Goal: Task Accomplishment & Management: Complete application form

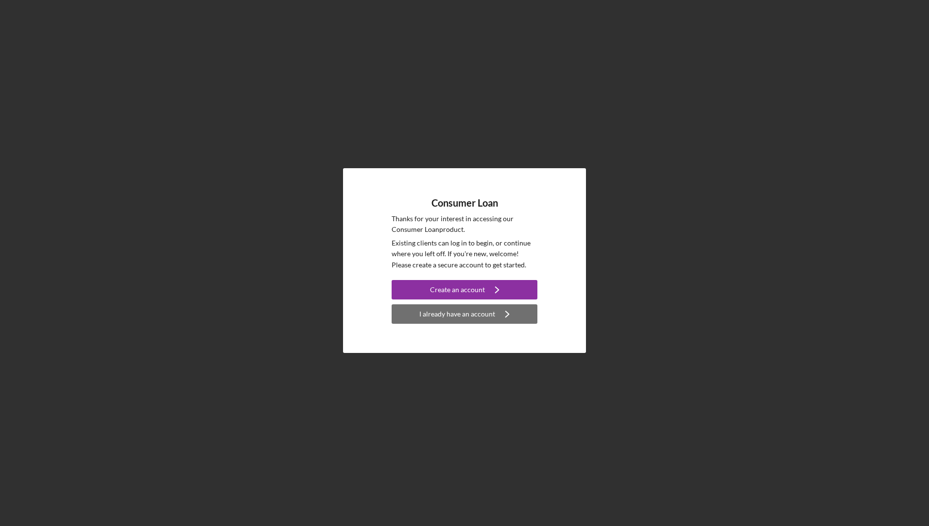
click at [430, 318] on div "I already have an account" at bounding box center [457, 313] width 76 height 19
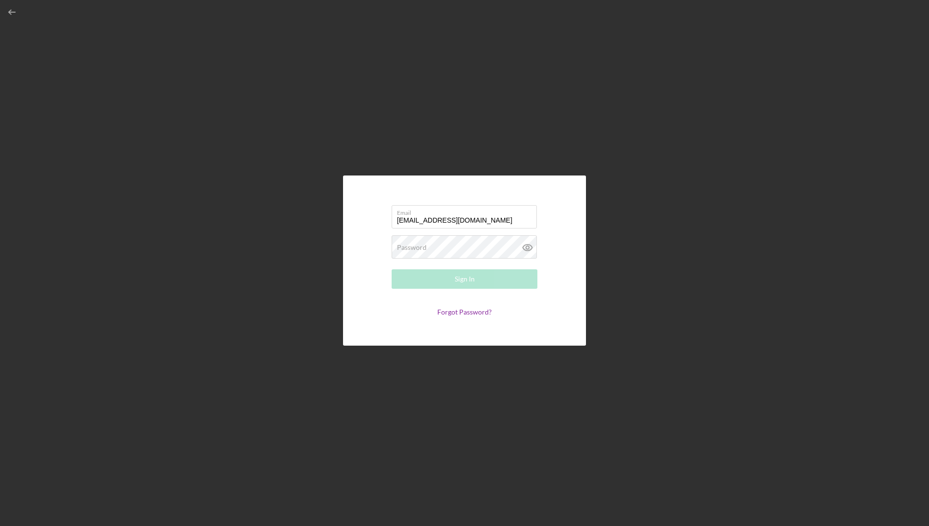
type input "[EMAIL_ADDRESS][DOMAIN_NAME]"
click at [392, 269] on button "Sign In" at bounding box center [465, 278] width 146 height 19
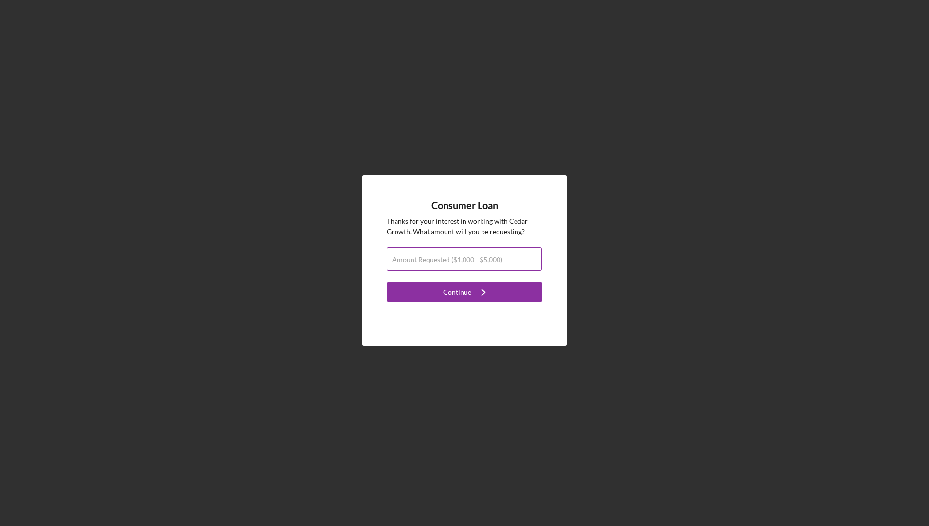
click at [442, 258] on label "Amount Requested ($1,000 - $5,000)" at bounding box center [447, 260] width 110 height 8
click at [442, 258] on input "Amount Requested ($1,000 - $5,000)" at bounding box center [464, 258] width 155 height 23
type input "$2,000"
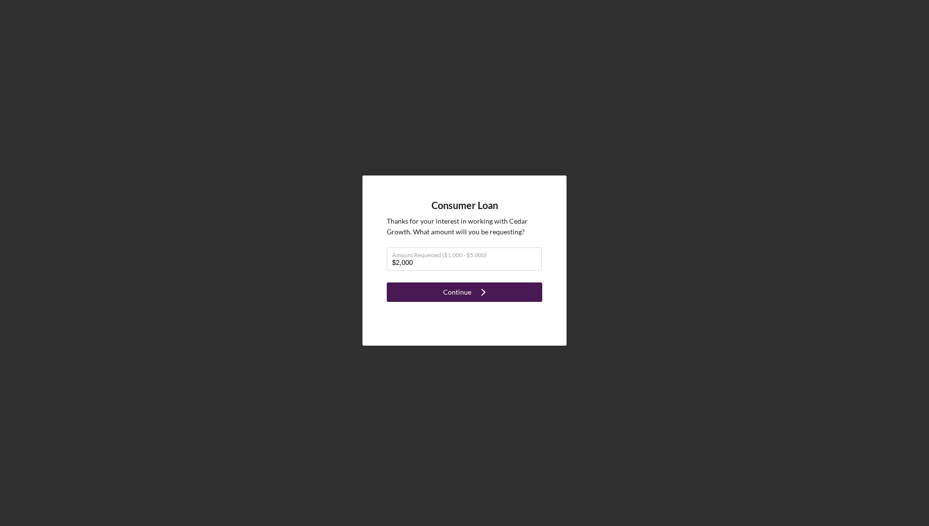
click at [454, 297] on div "Continue" at bounding box center [457, 291] width 28 height 19
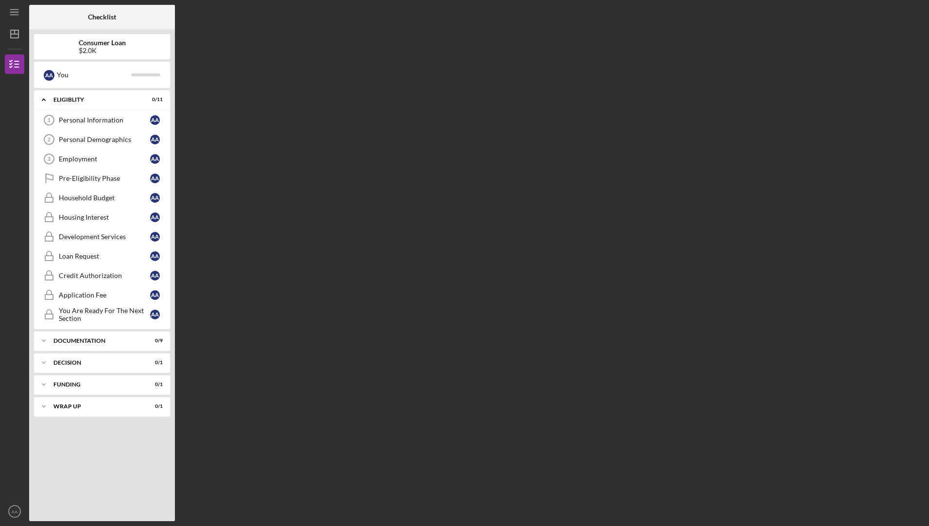
click at [109, 46] on b "Consumer Loan" at bounding box center [102, 43] width 47 height 8
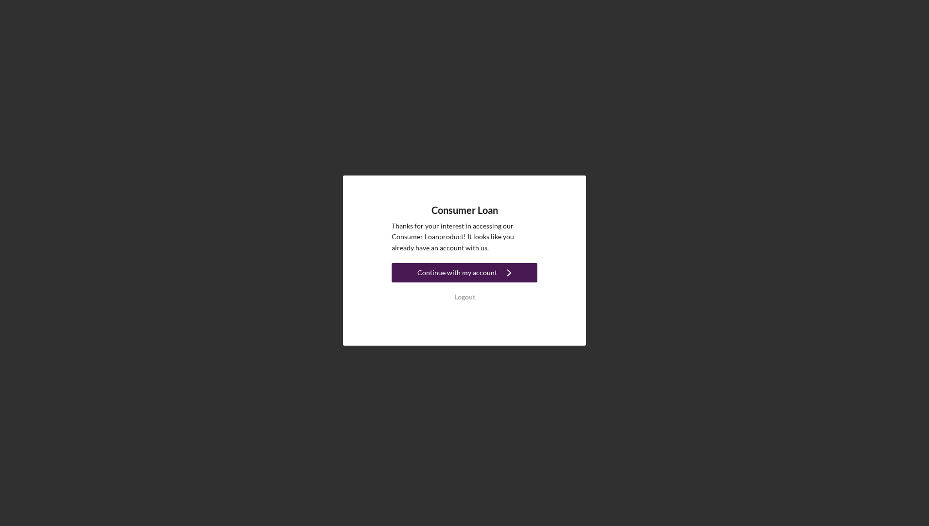
click at [488, 278] on div "Continue with my account" at bounding box center [457, 272] width 80 height 19
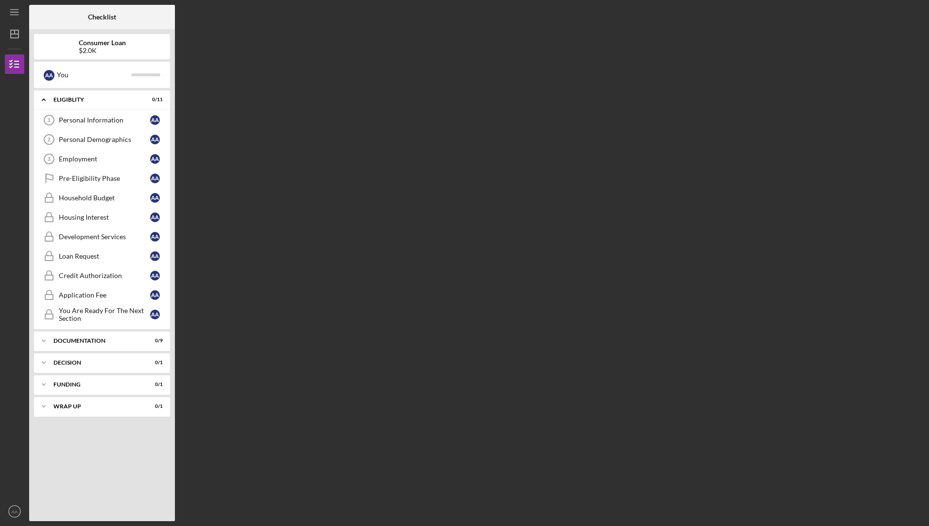
click at [91, 47] on div "$2.0K" at bounding box center [102, 51] width 47 height 8
click at [98, 49] on div "$2.0K" at bounding box center [102, 51] width 47 height 8
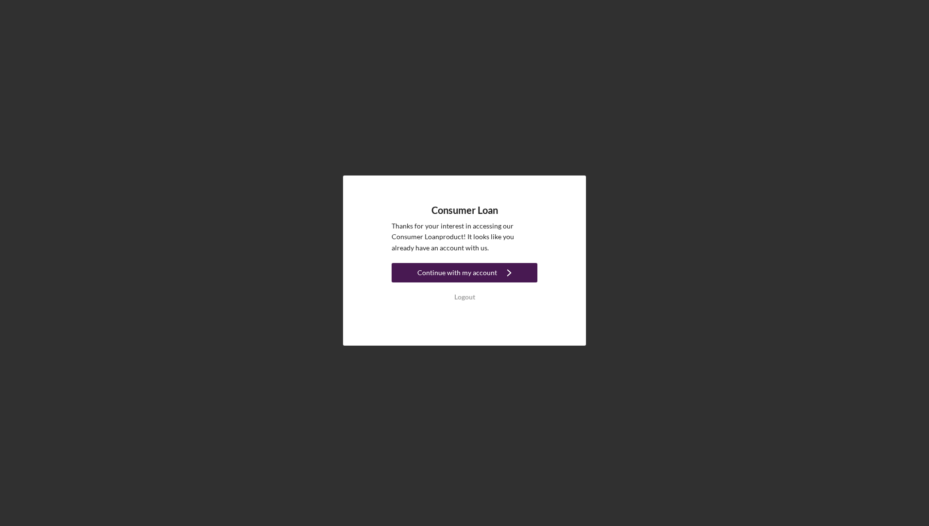
click at [450, 270] on div "Continue with my account" at bounding box center [457, 272] width 80 height 19
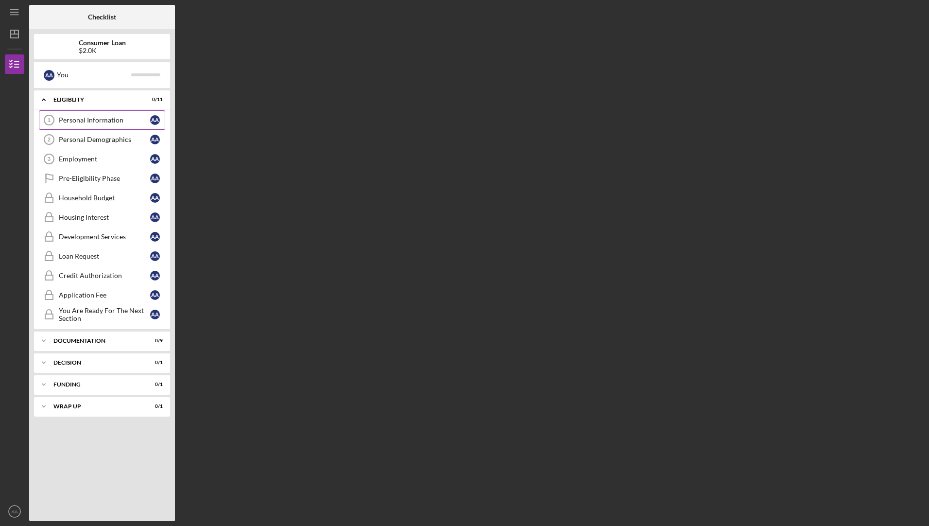
click at [87, 118] on div "Personal Information" at bounding box center [104, 120] width 91 height 8
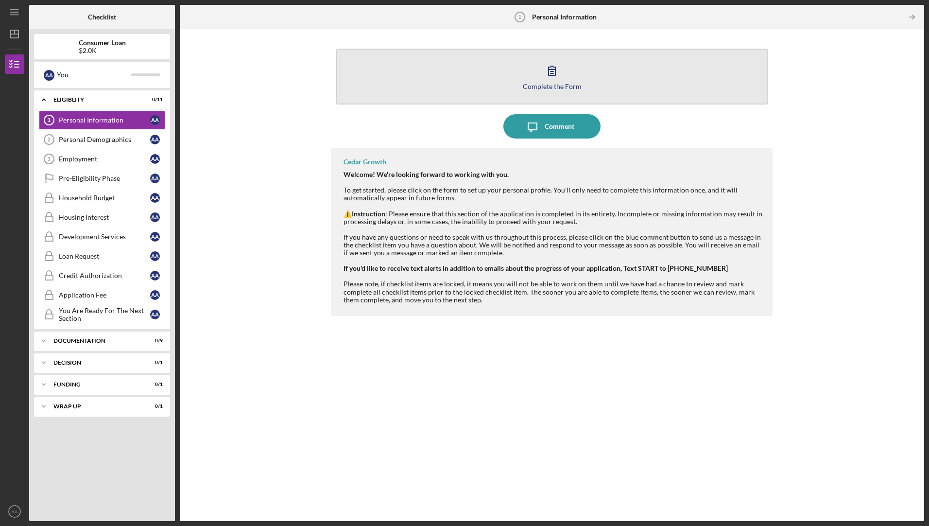
click at [531, 78] on button "Complete the Form Form" at bounding box center [551, 77] width 431 height 56
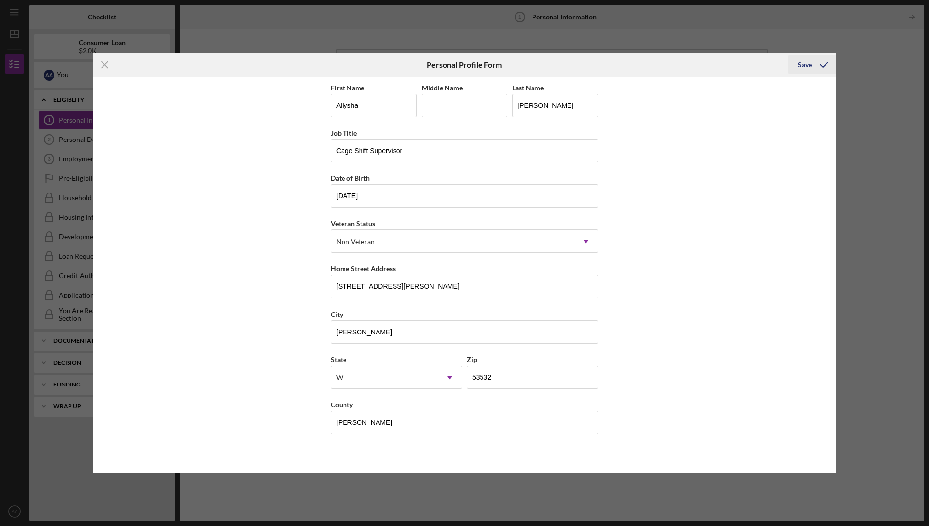
click at [802, 65] on div "Save" at bounding box center [805, 64] width 14 height 19
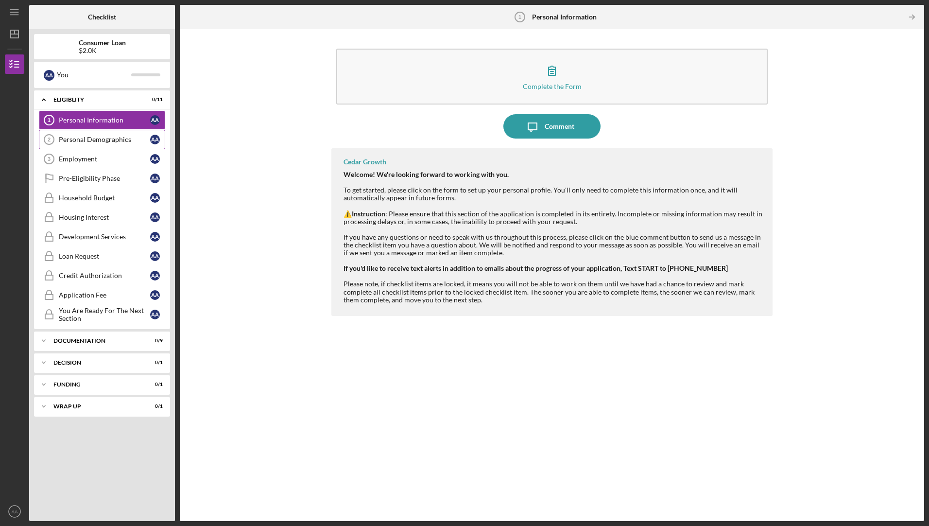
click at [108, 144] on link "Personal Demographics 2 Personal Demographics A A" at bounding box center [102, 139] width 126 height 19
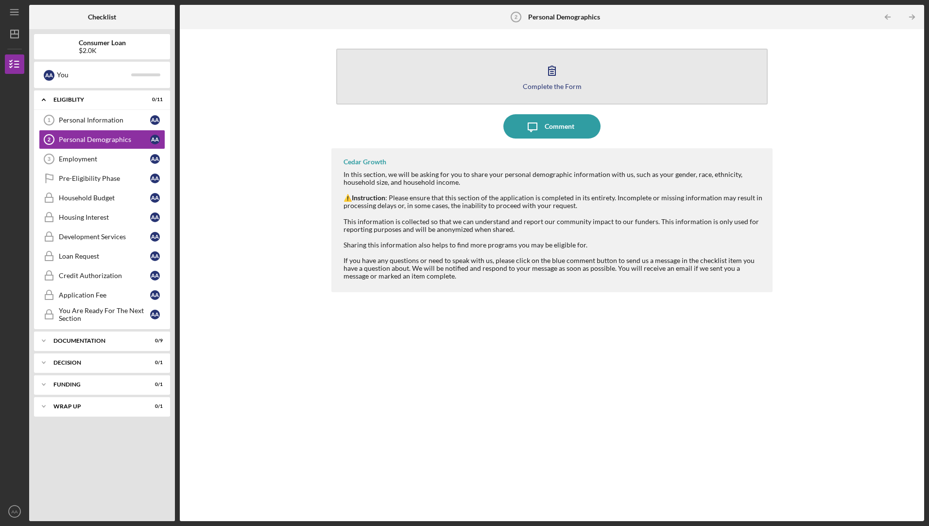
click at [443, 80] on button "Complete the Form Form" at bounding box center [551, 77] width 431 height 56
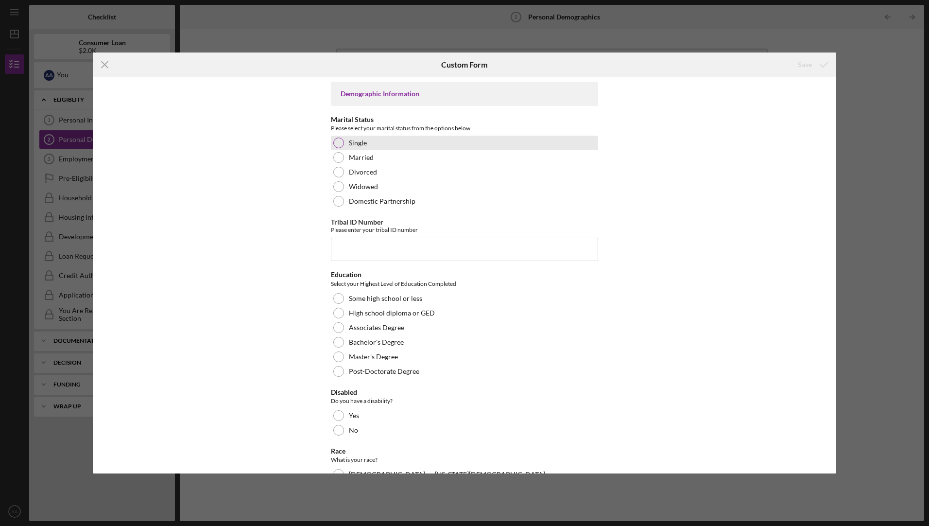
click at [341, 142] on div at bounding box center [338, 143] width 11 height 11
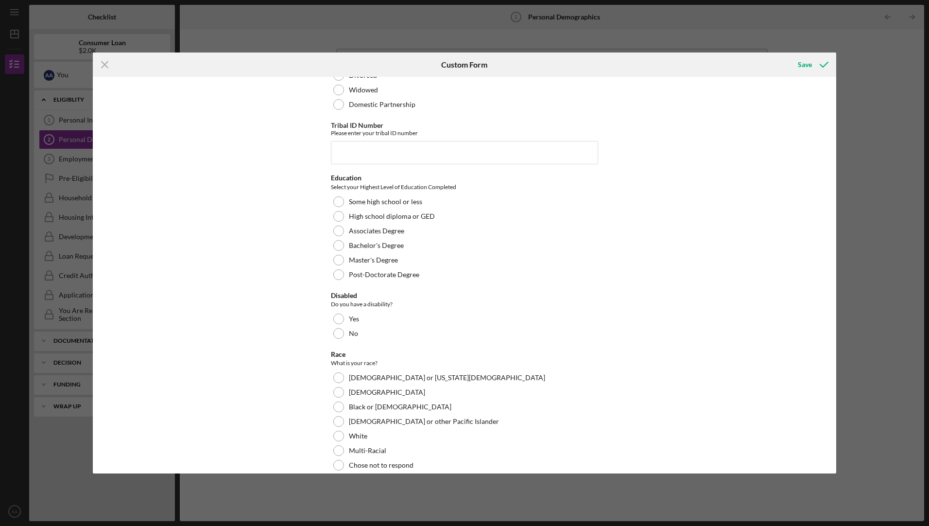
scroll to position [97, 0]
click at [334, 210] on div "High school diploma or GED" at bounding box center [464, 215] width 267 height 15
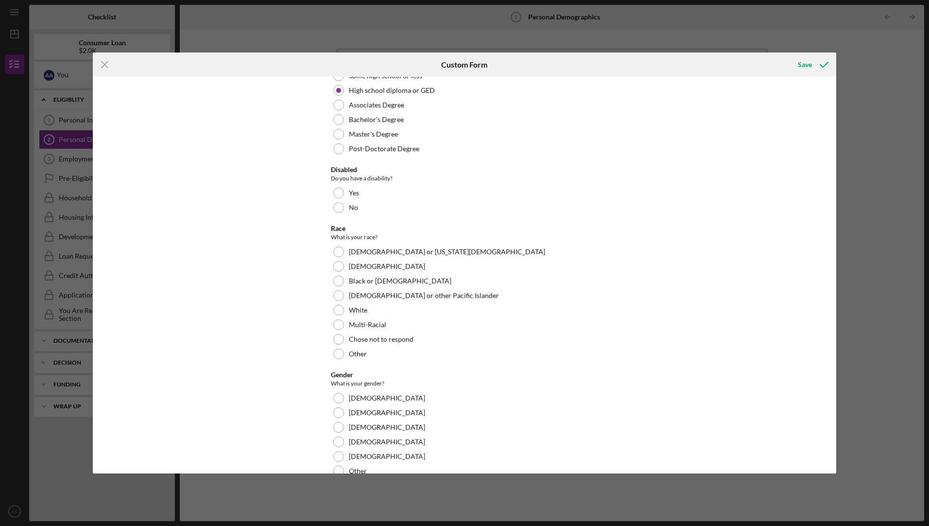
scroll to position [243, 0]
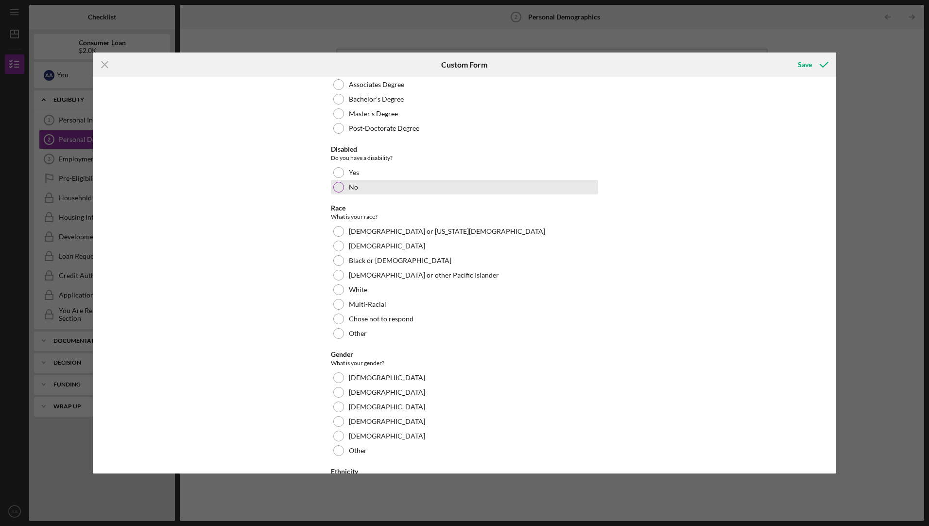
click at [335, 188] on div at bounding box center [338, 187] width 11 height 11
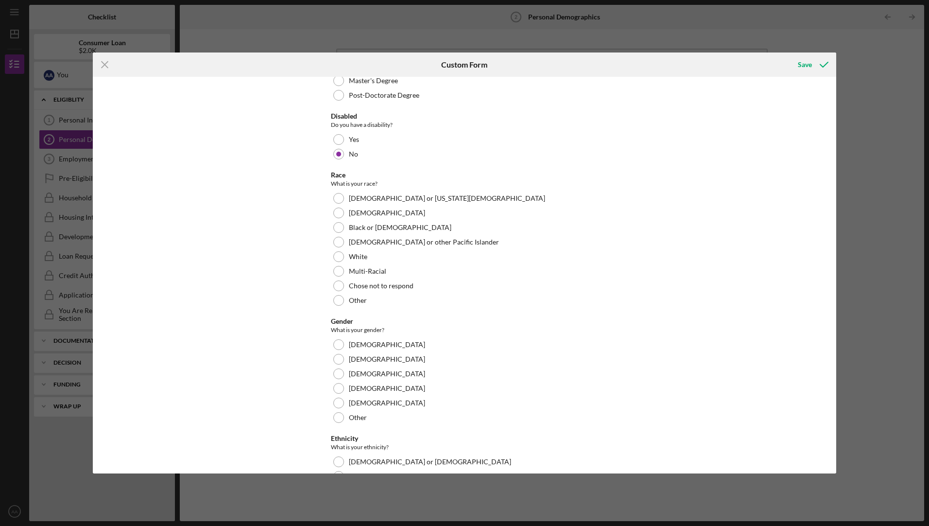
scroll to position [292, 0]
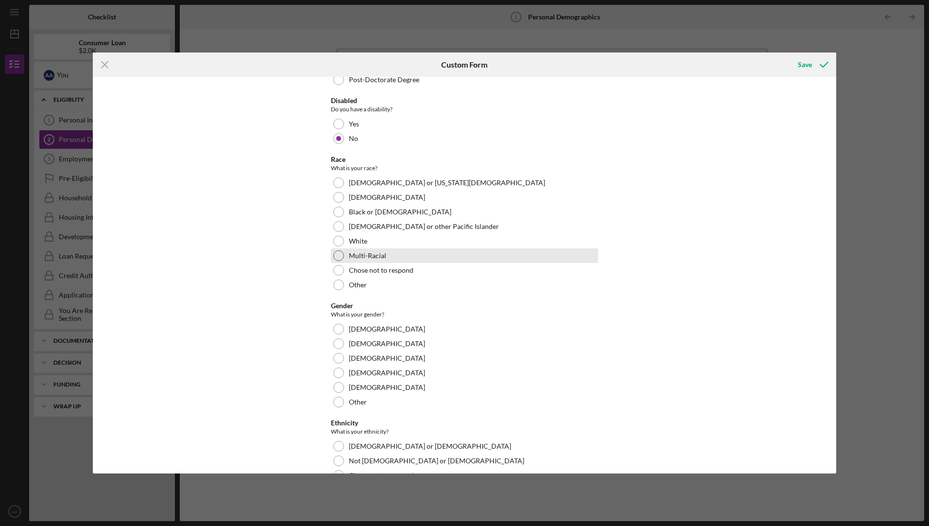
click at [337, 252] on div at bounding box center [338, 255] width 11 height 11
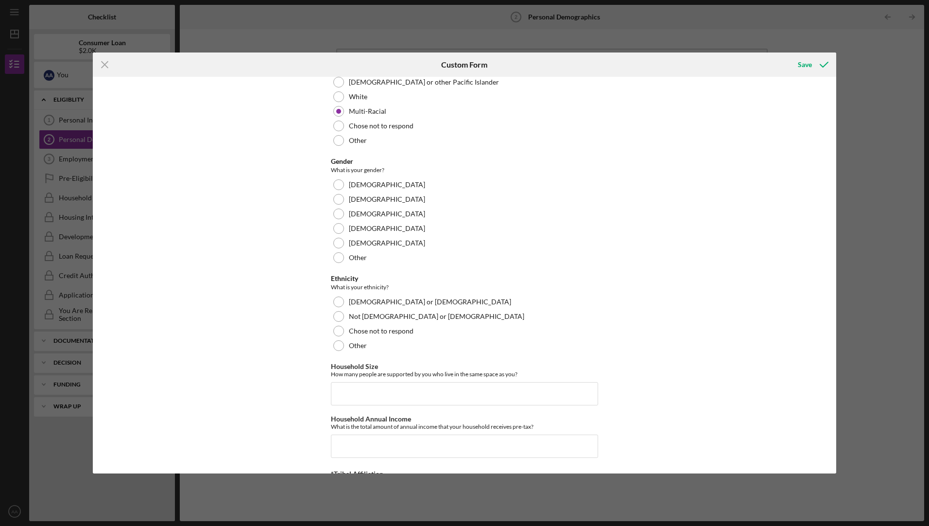
scroll to position [480, 0]
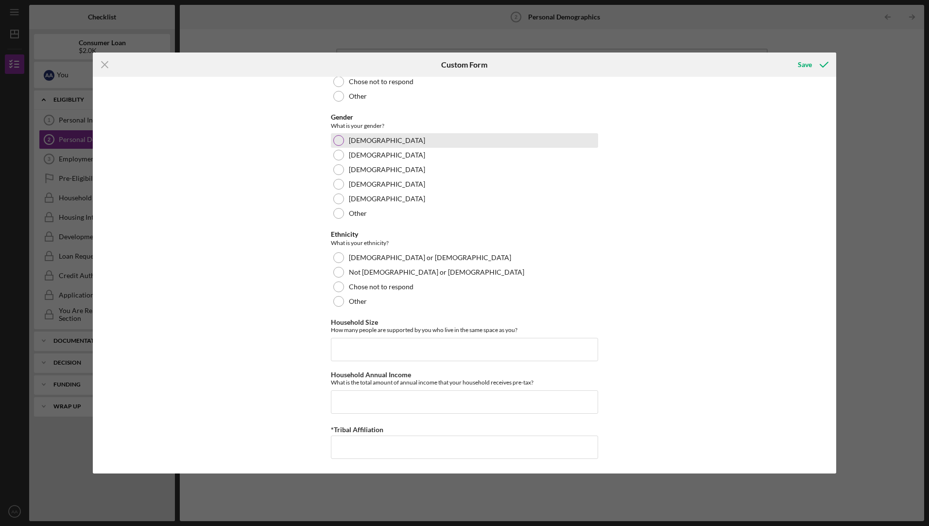
click at [334, 143] on div at bounding box center [338, 140] width 11 height 11
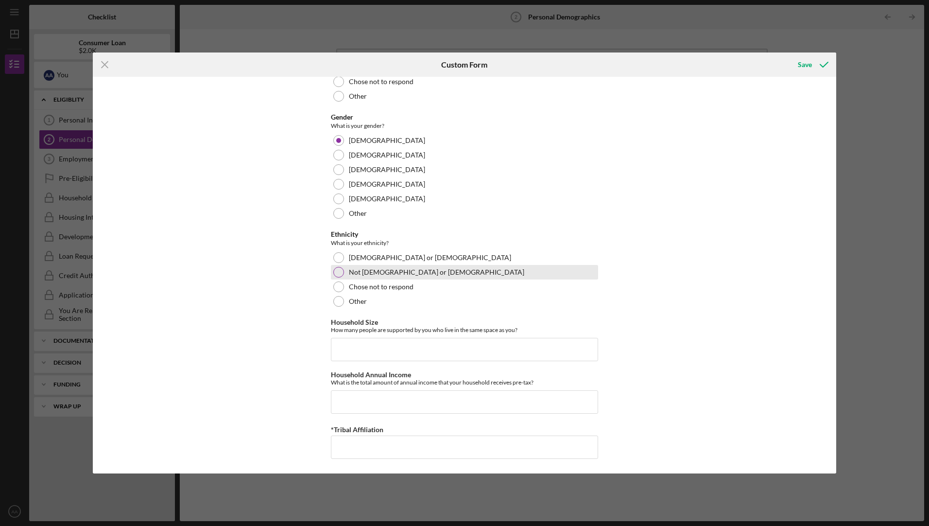
click at [333, 272] on div at bounding box center [338, 272] width 11 height 11
click at [356, 359] on input "Household Size" at bounding box center [464, 349] width 267 height 23
type input "4"
drag, startPoint x: 374, startPoint y: 406, endPoint x: 373, endPoint y: 401, distance: 5.5
click at [377, 406] on input "Household Annual Income" at bounding box center [464, 401] width 267 height 23
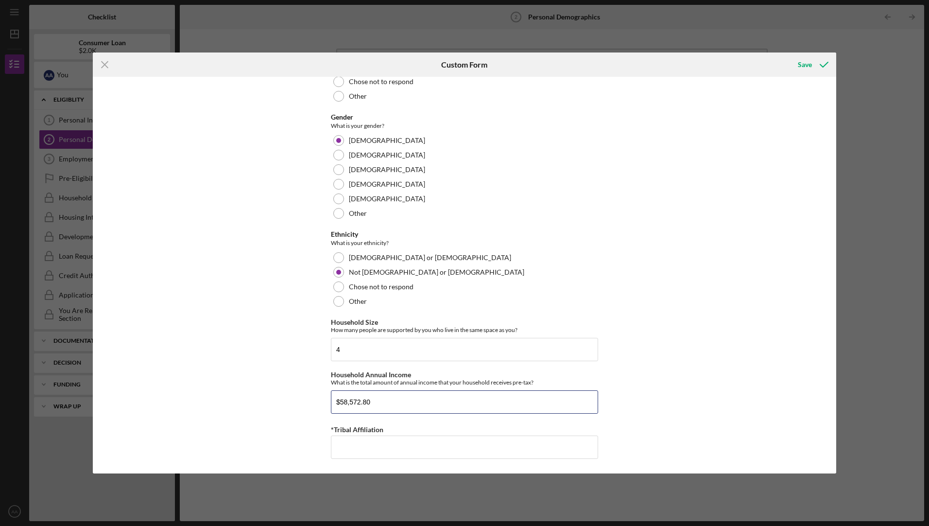
type input "$58,572.80"
click at [287, 335] on div "Demographic Information Marital Status Please select your marital status from t…" at bounding box center [464, 275] width 743 height 396
click at [360, 449] on input "*Tribal Affiliation" at bounding box center [464, 446] width 267 height 23
type input "N/A"
click at [803, 63] on div "Save" at bounding box center [805, 64] width 14 height 19
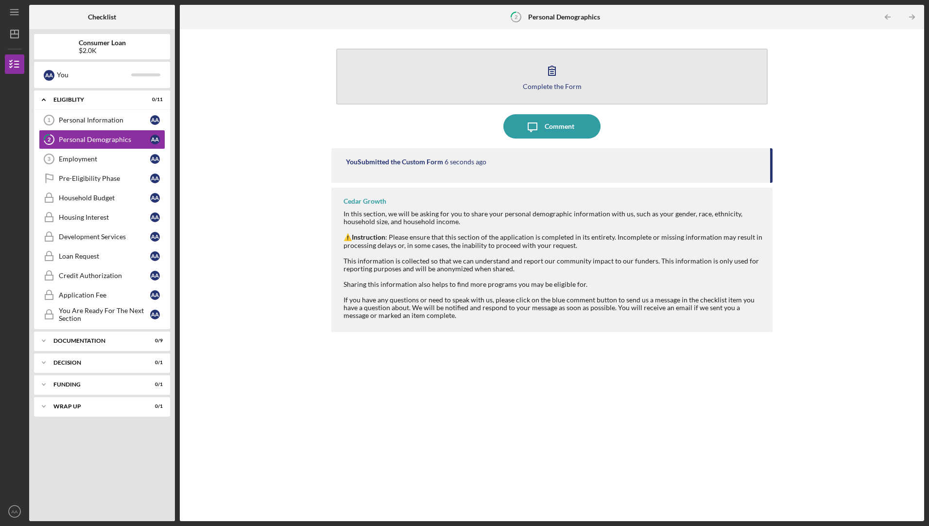
click at [428, 80] on button "Complete the Form Form" at bounding box center [551, 77] width 431 height 56
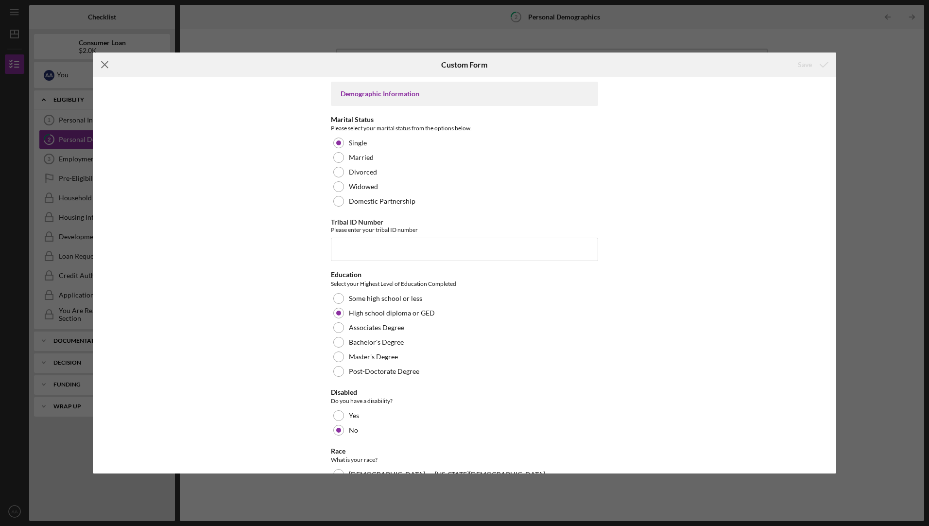
click at [106, 63] on icon "Icon/Menu Close" at bounding box center [105, 64] width 24 height 24
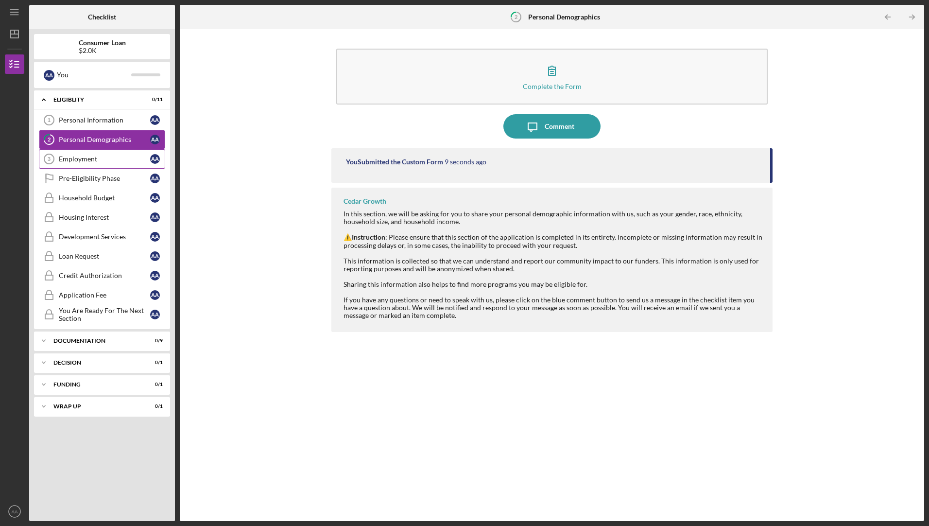
click at [81, 161] on div "Employment" at bounding box center [104, 159] width 91 height 8
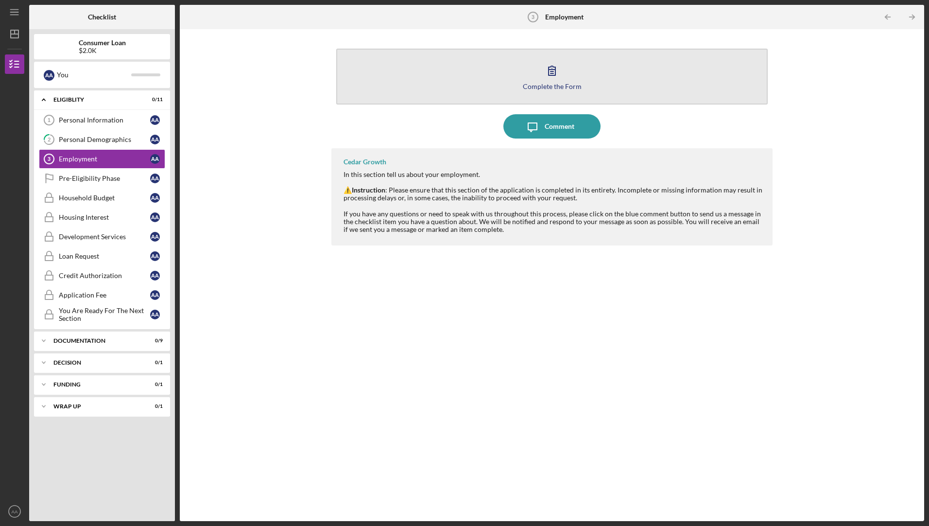
click at [516, 89] on button "Complete the Form Form" at bounding box center [551, 77] width 431 height 56
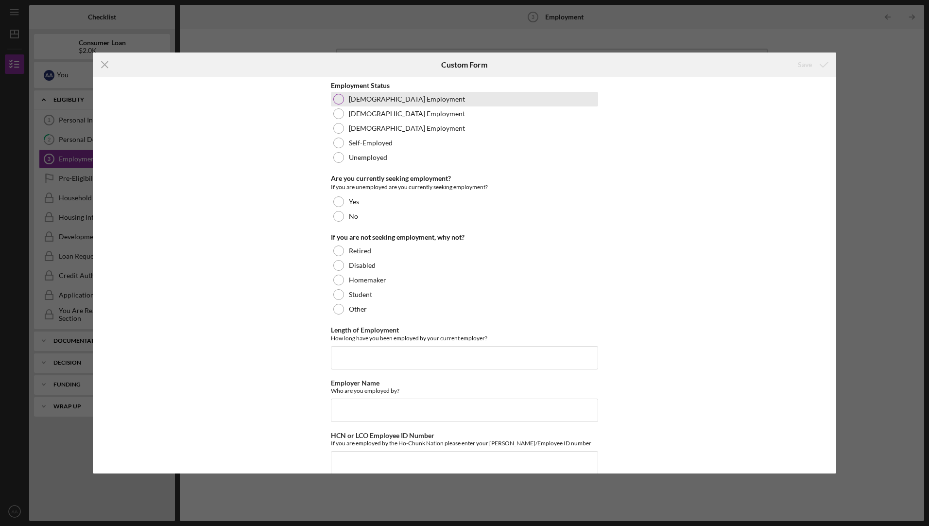
click at [336, 99] on div at bounding box center [338, 99] width 11 height 11
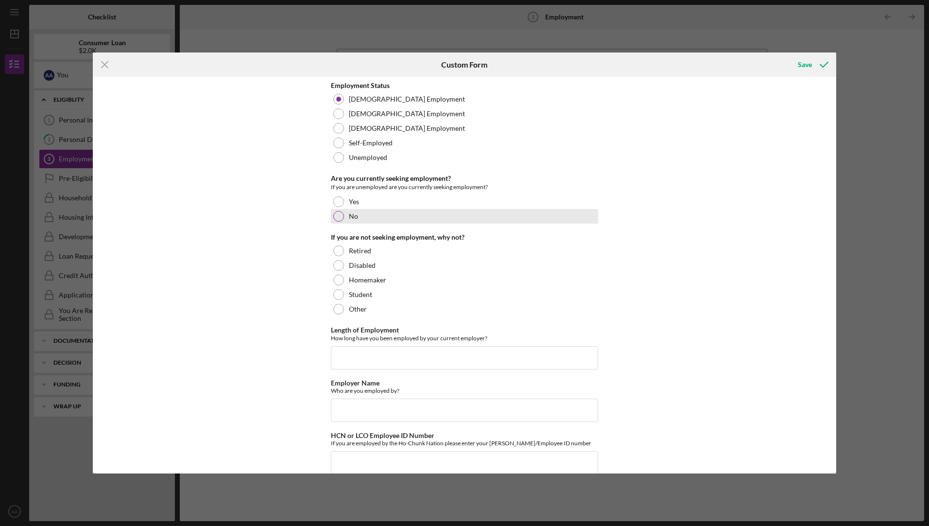
click at [337, 221] on div at bounding box center [338, 216] width 11 height 11
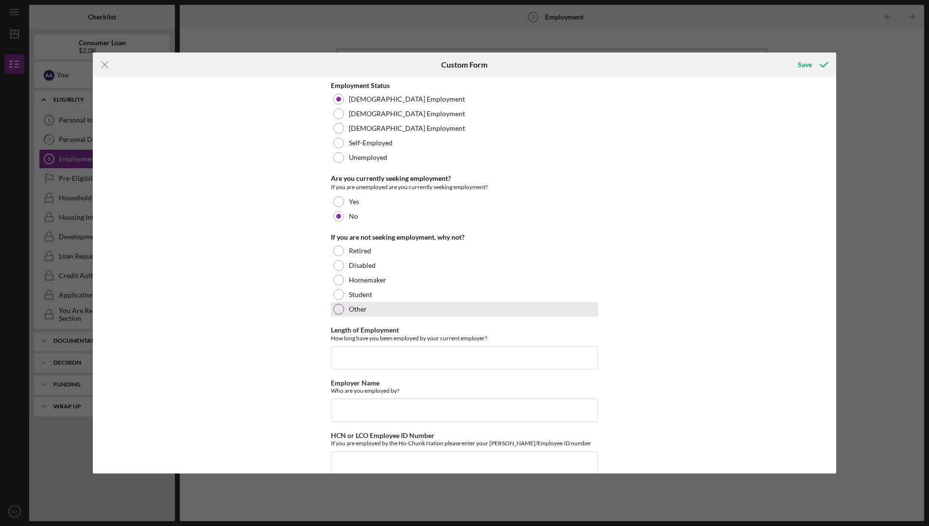
click at [331, 310] on div "Other" at bounding box center [464, 309] width 267 height 15
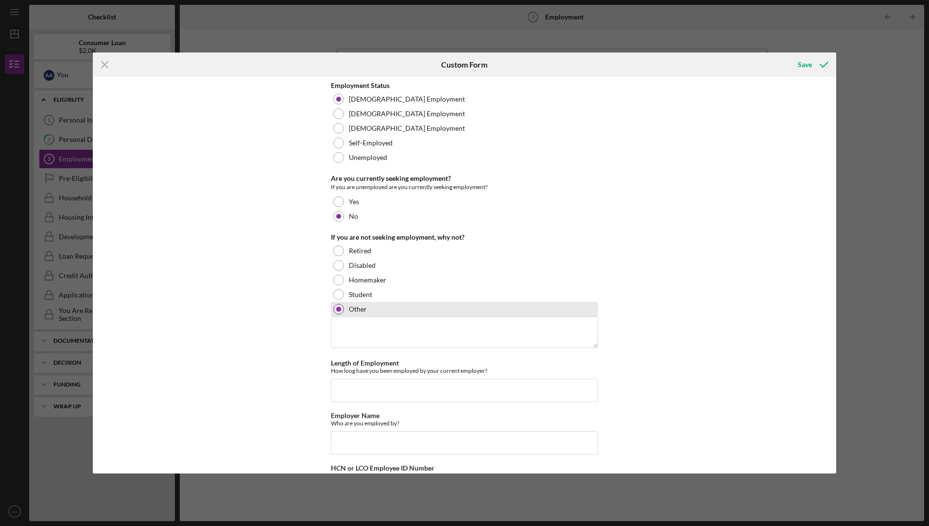
click at [333, 312] on div at bounding box center [338, 309] width 11 height 11
click at [368, 386] on input "Length of Employment" at bounding box center [464, 390] width 267 height 23
type input "8 years"
click at [438, 444] on input "Employer Name" at bounding box center [464, 442] width 267 height 23
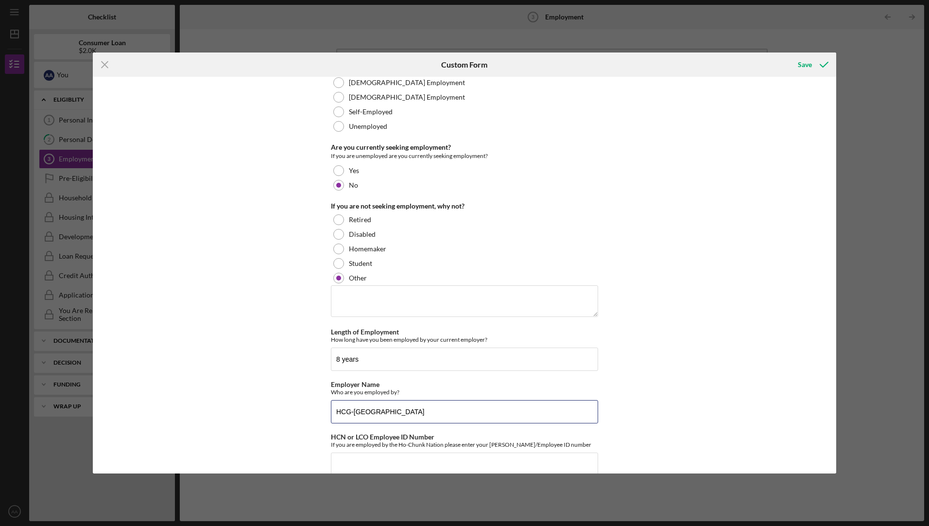
scroll to position [48, 0]
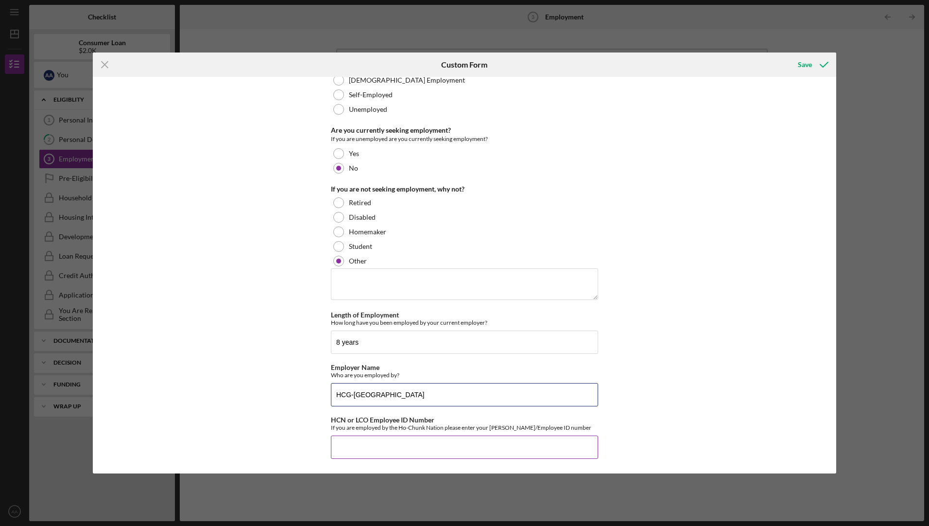
type input "HCG-[GEOGRAPHIC_DATA]"
click at [367, 447] on input "HCN or LCO Employee ID Number" at bounding box center [464, 446] width 267 height 23
type input "18318"
click at [805, 64] on div "Save" at bounding box center [805, 64] width 14 height 19
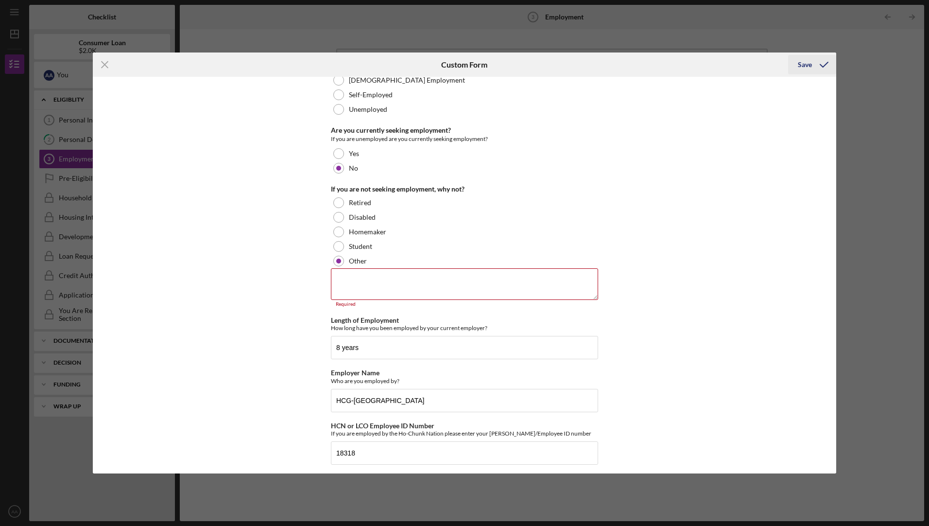
scroll to position [54, 0]
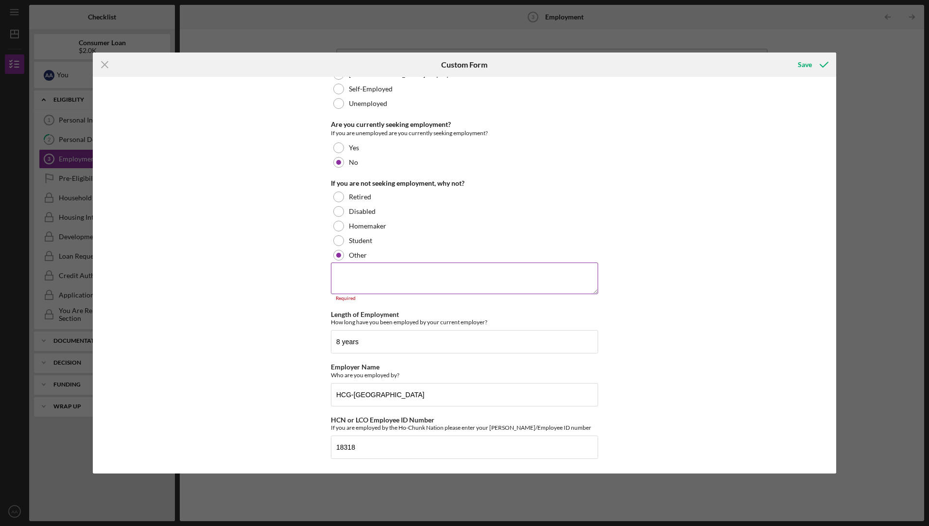
click at [407, 282] on textarea at bounding box center [464, 277] width 267 height 31
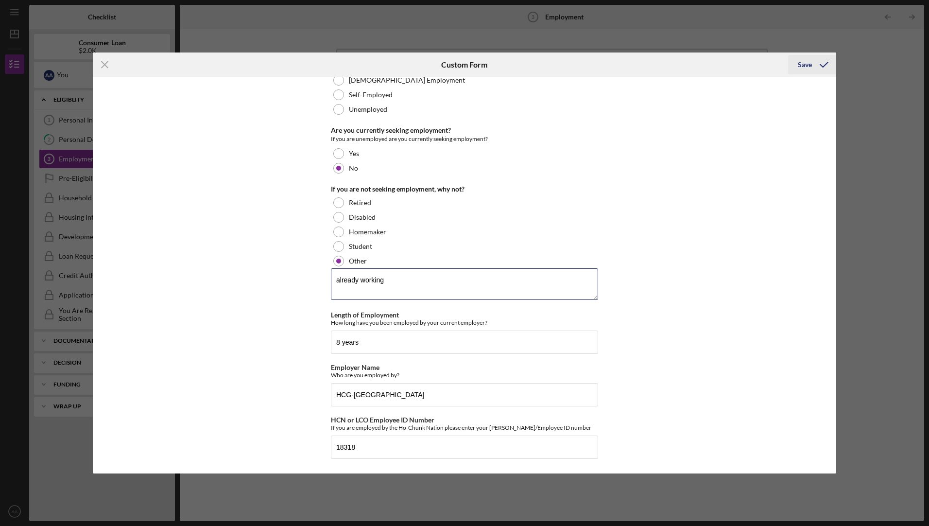
type textarea "already working"
click at [808, 66] on div "Save" at bounding box center [805, 64] width 14 height 19
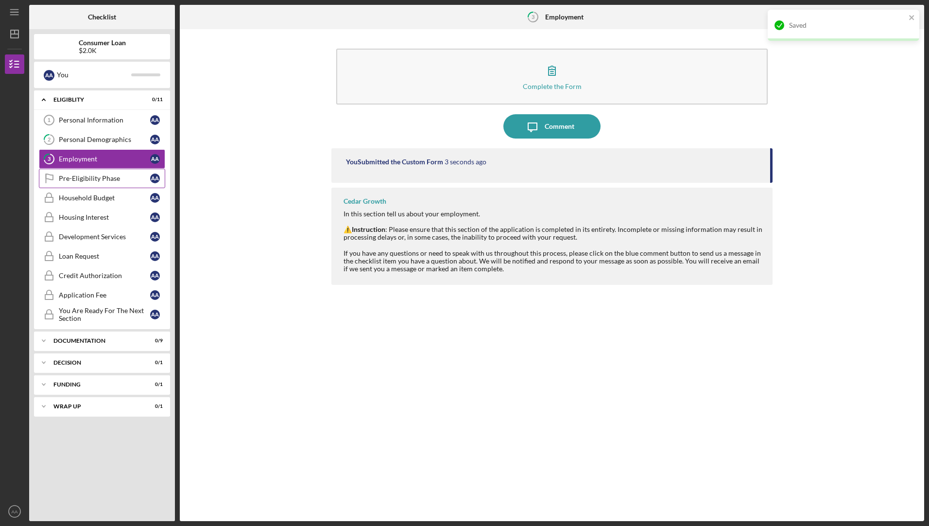
click at [87, 179] on div "Pre-Eligibility Phase" at bounding box center [104, 178] width 91 height 8
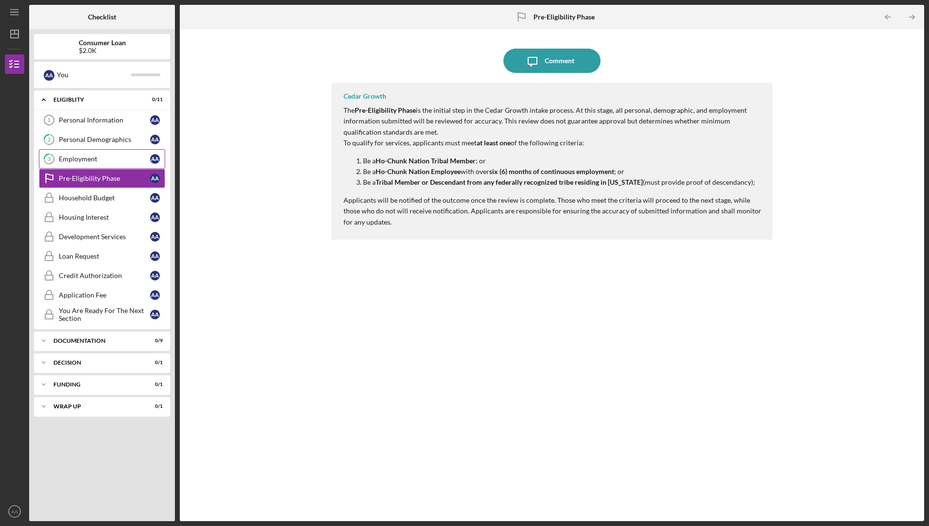
click at [88, 163] on div "Employment" at bounding box center [104, 159] width 91 height 8
